Goal: Task Accomplishment & Management: Manage account settings

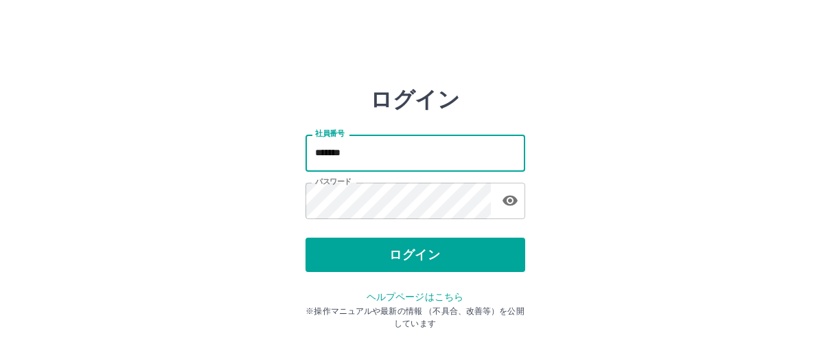
click at [391, 150] on input "*******" at bounding box center [416, 153] width 220 height 36
type input "*******"
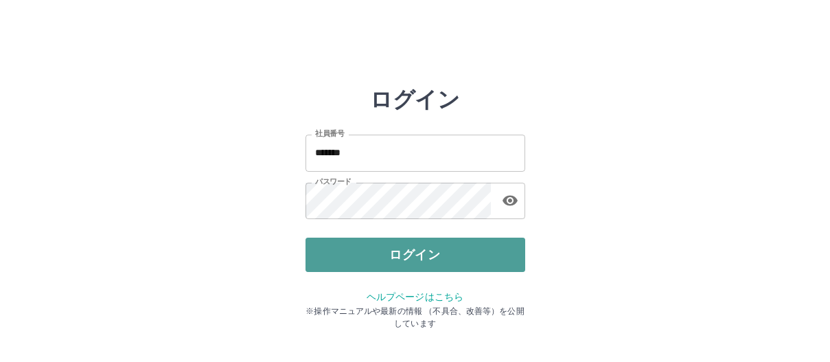
click at [476, 255] on button "ログイン" at bounding box center [416, 255] width 220 height 34
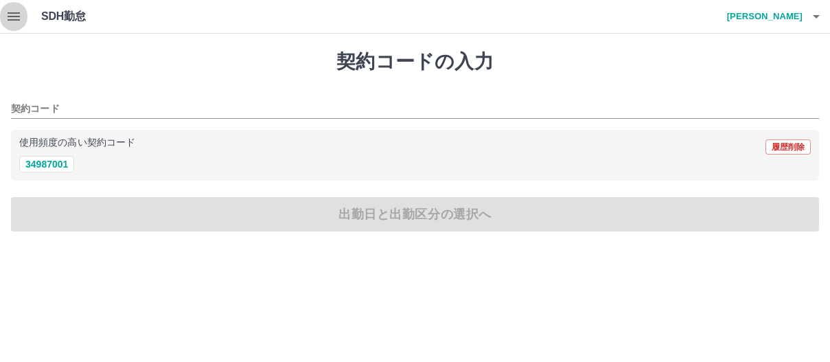
click at [14, 14] on icon "button" at bounding box center [13, 16] width 16 height 16
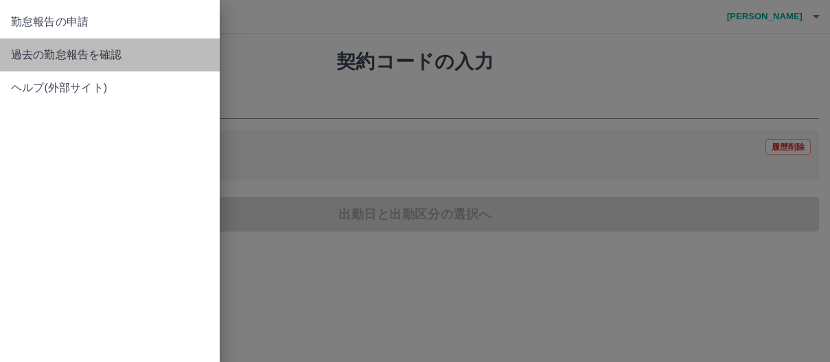
click at [38, 59] on span "過去の勤怠報告を確認" at bounding box center [110, 55] width 198 height 16
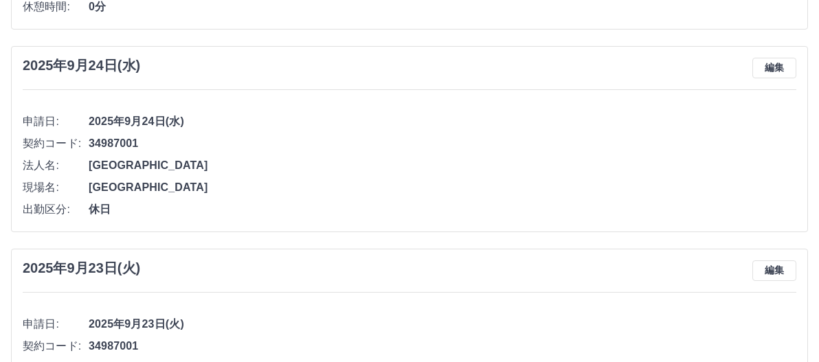
scroll to position [54, 0]
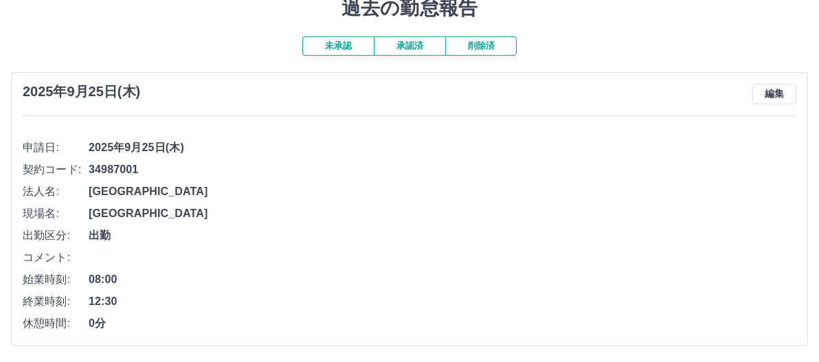
click at [337, 47] on button "未承認" at bounding box center [337, 45] width 71 height 19
click at [406, 43] on button "承認済" at bounding box center [409, 45] width 71 height 19
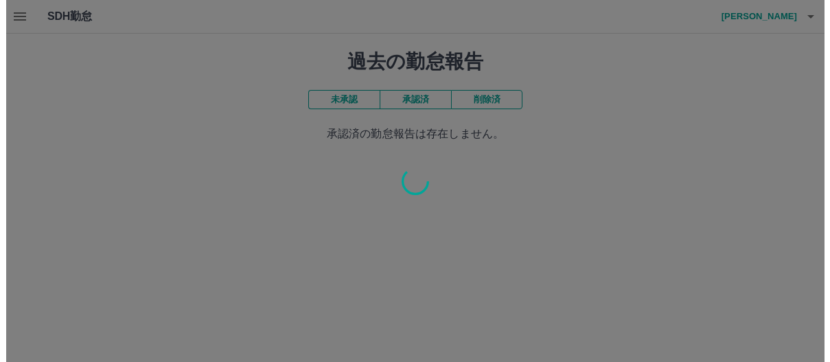
scroll to position [0, 0]
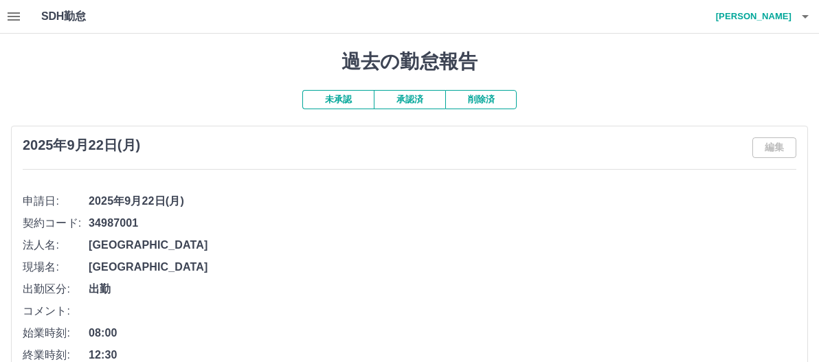
drag, startPoint x: 810, startPoint y: 0, endPoint x: 421, endPoint y: 194, distance: 434.2
click at [421, 194] on span "2025年9月22日(月)" at bounding box center [442, 201] width 707 height 16
click at [775, 16] on h4 "喜多村　光子" at bounding box center [750, 16] width 82 height 33
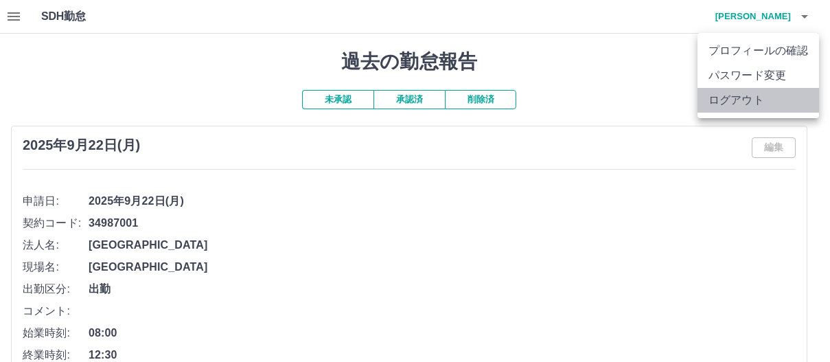
click at [736, 98] on li "ログアウト" at bounding box center [759, 100] width 122 height 25
